Goal: Check status: Check status

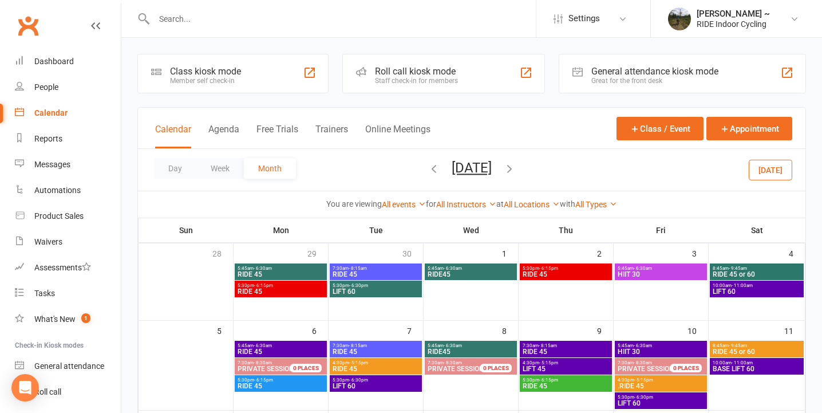
click at [304, 381] on span "5:30pm - 6:15pm" at bounding box center [281, 379] width 88 height 5
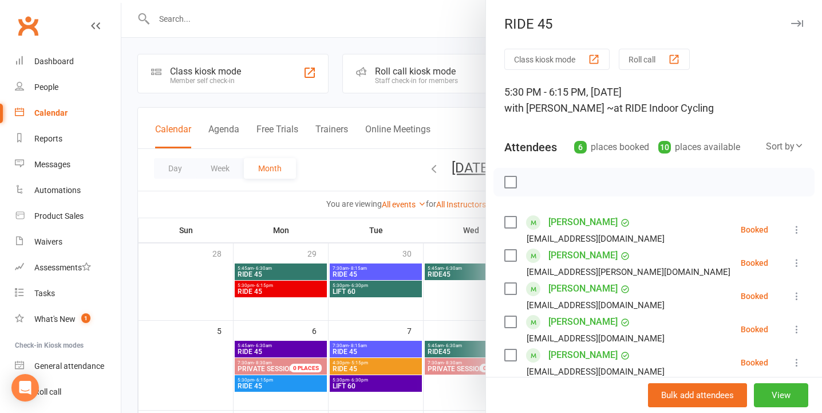
click at [797, 21] on icon "button" at bounding box center [797, 23] width 12 height 7
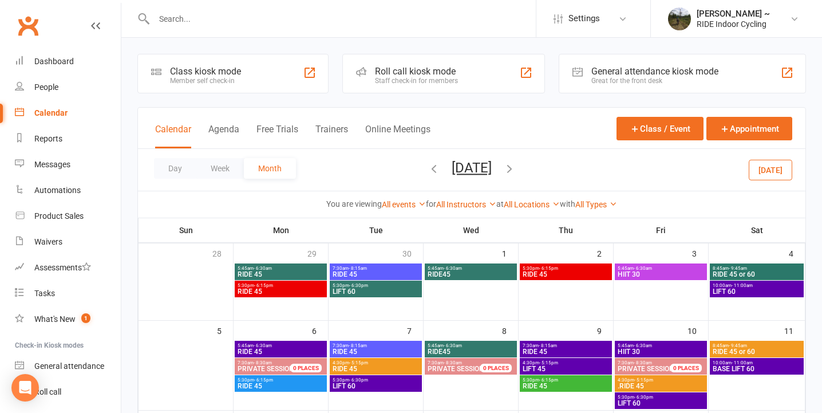
click at [592, 383] on span "RIDE 45" at bounding box center [566, 385] width 88 height 7
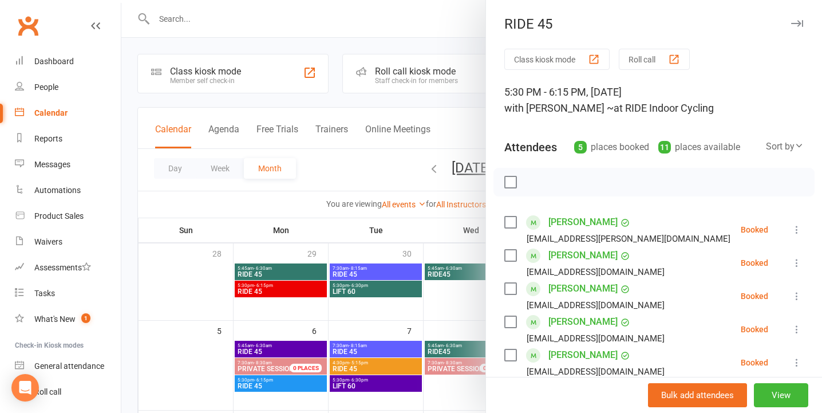
click at [798, 22] on icon "button" at bounding box center [797, 23] width 12 height 7
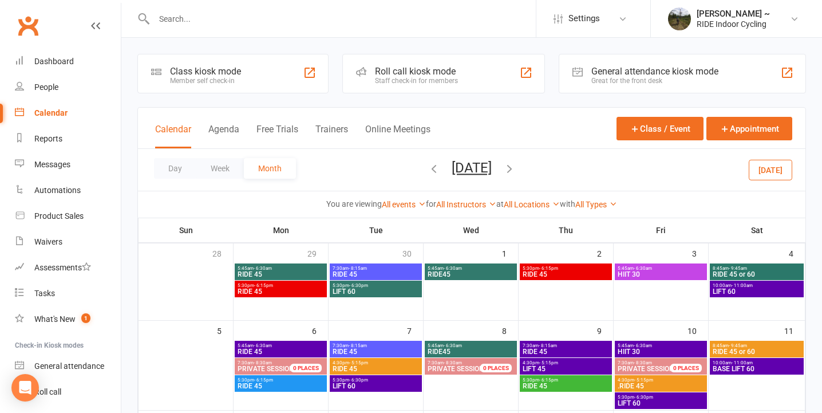
click at [428, 169] on icon "button" at bounding box center [434, 168] width 13 height 13
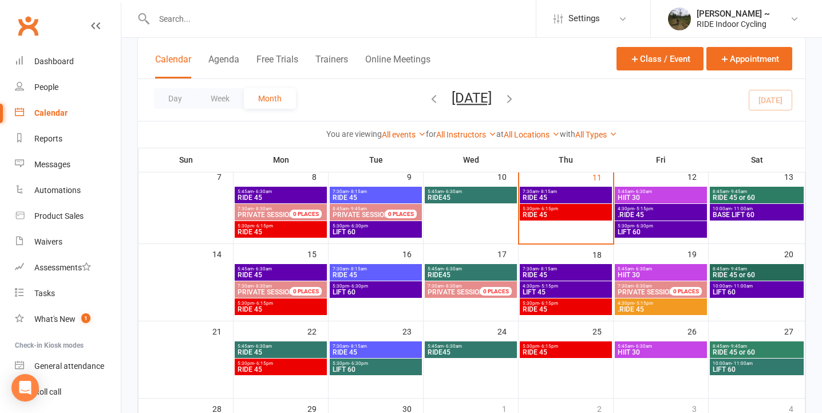
scroll to position [158, 0]
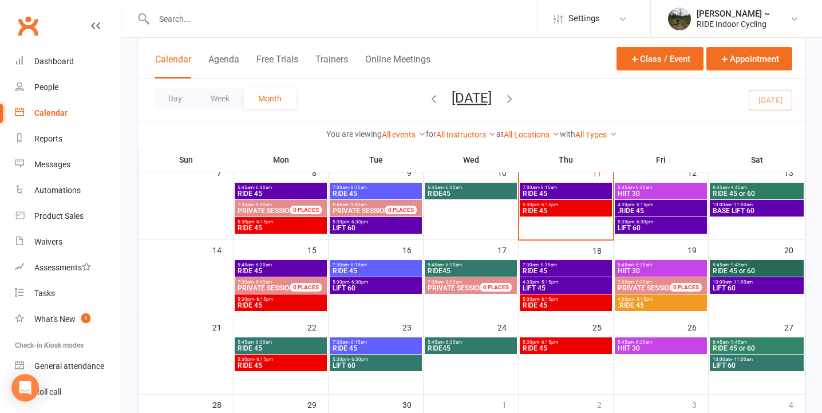
click at [574, 210] on span "RIDE 45" at bounding box center [566, 210] width 88 height 7
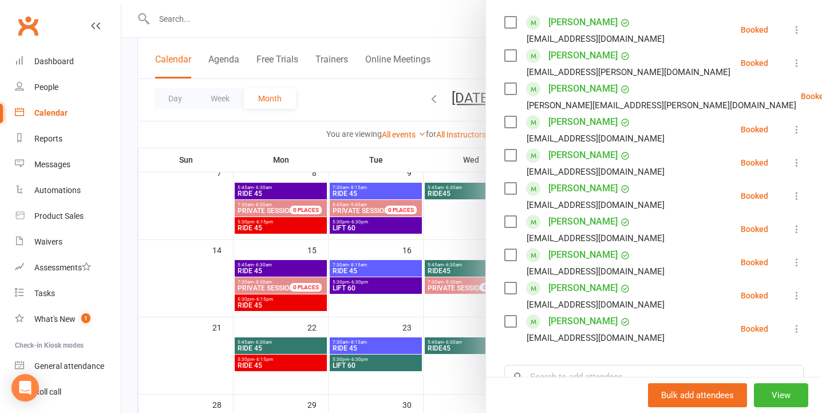
scroll to position [0, 0]
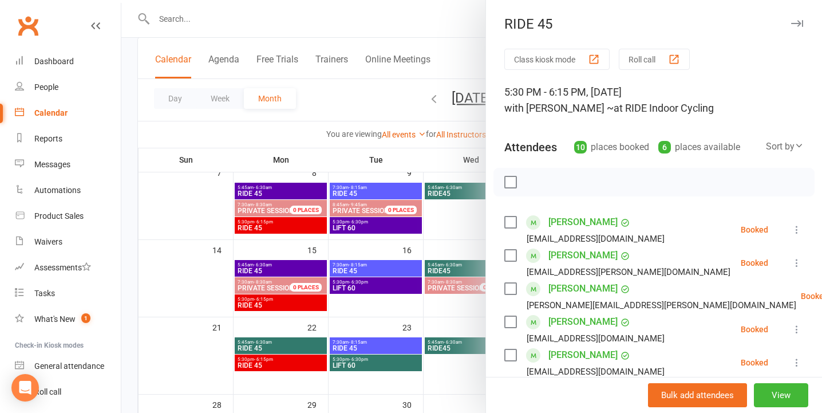
click at [796, 22] on icon "button" at bounding box center [797, 23] width 12 height 7
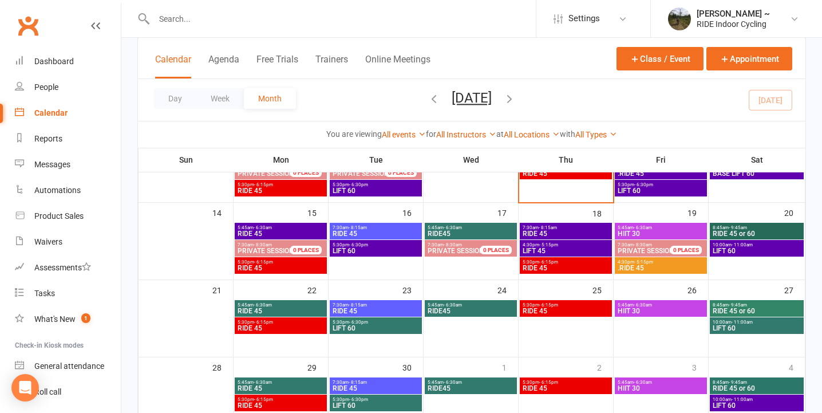
scroll to position [196, 0]
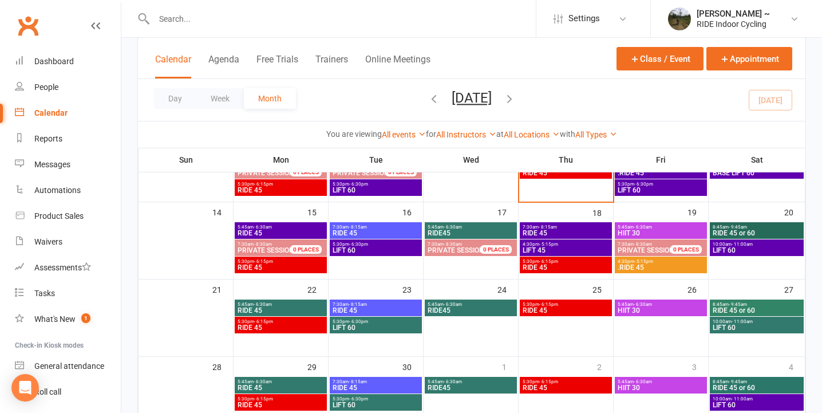
click at [297, 264] on span "RIDE 45" at bounding box center [281, 267] width 88 height 7
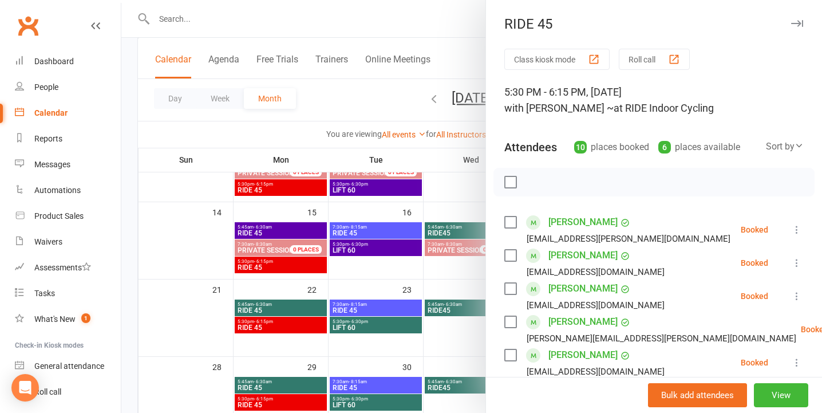
click at [796, 27] on button "button" at bounding box center [797, 24] width 14 height 14
